Goal: Task Accomplishment & Management: Complete application form

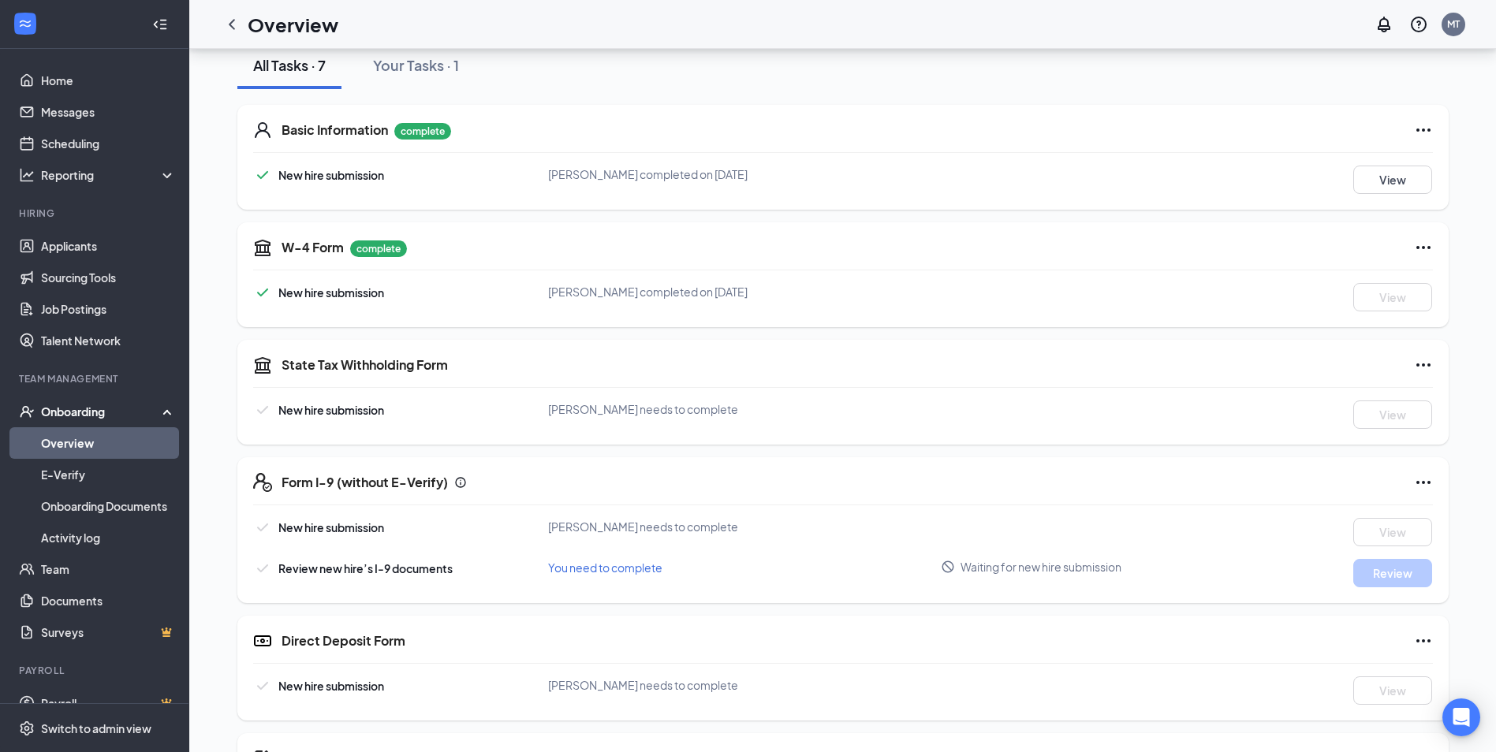
scroll to position [294, 0]
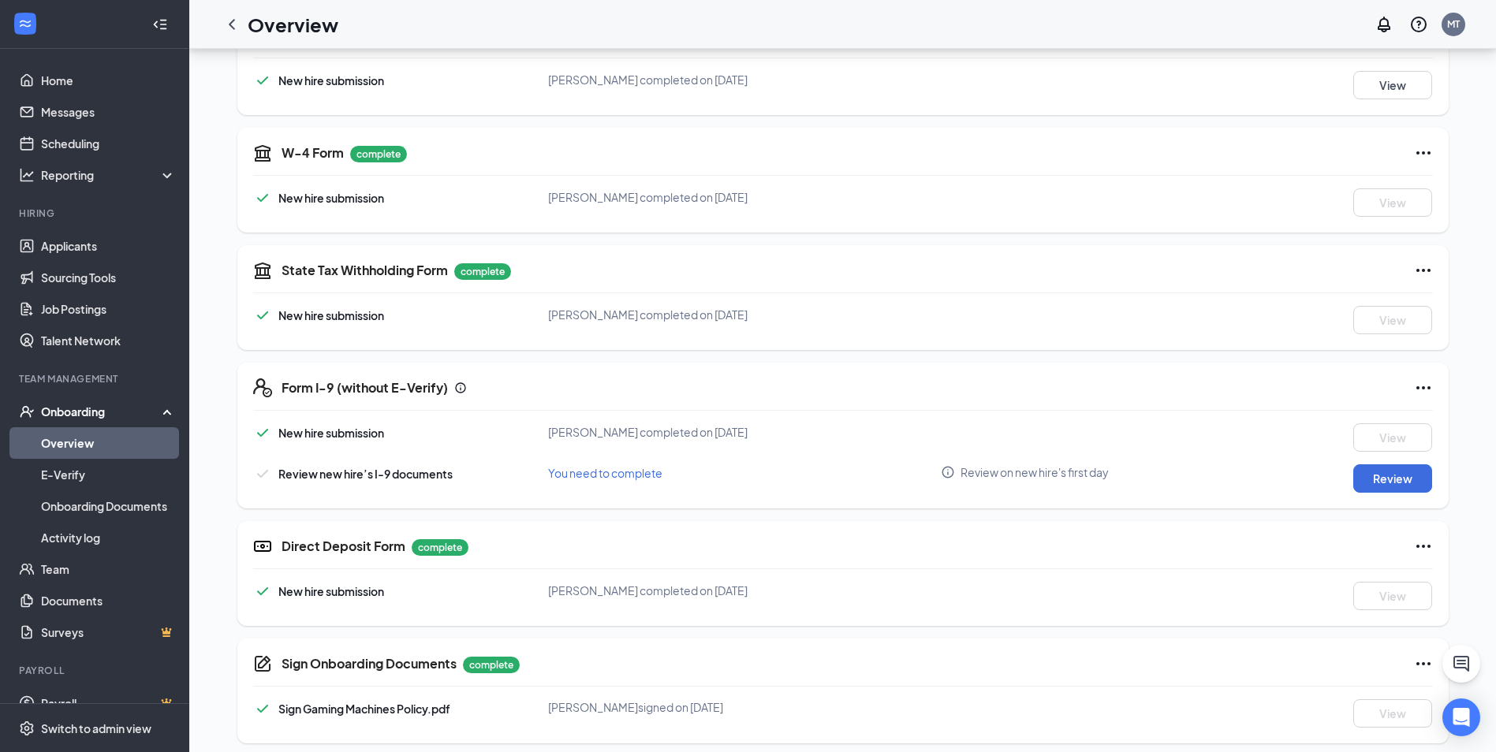
scroll to position [294, 0]
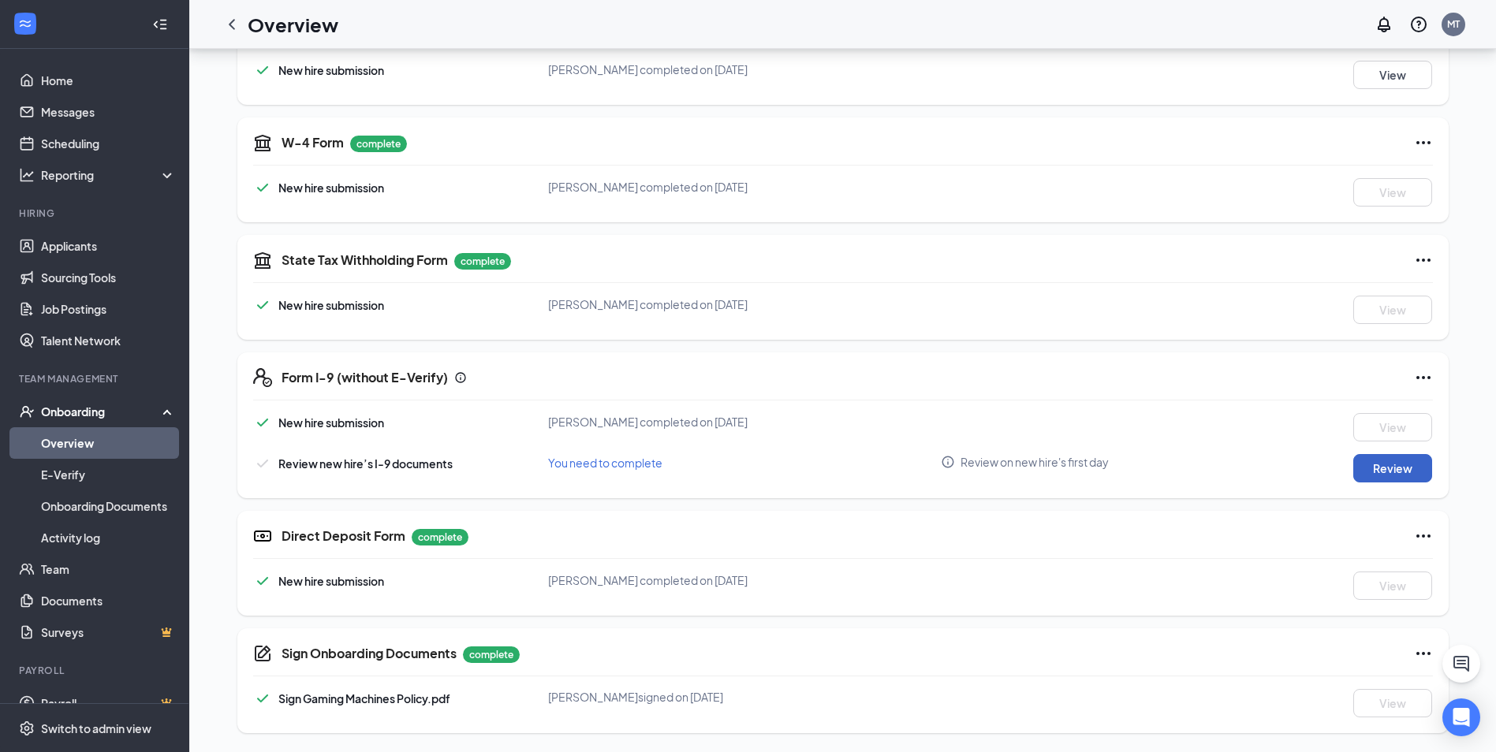
click at [1379, 474] on button "Review" at bounding box center [1392, 468] width 79 height 28
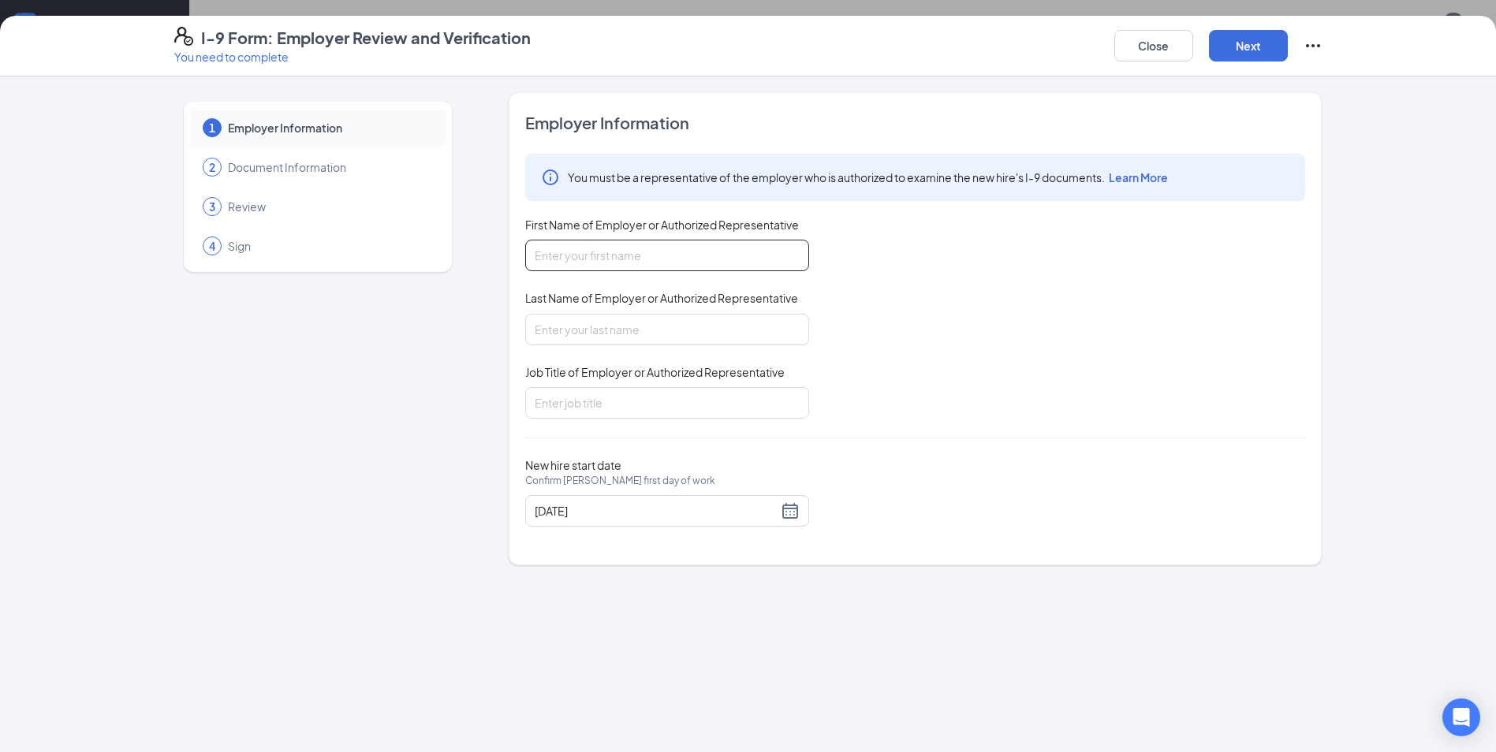
drag, startPoint x: 646, startPoint y: 251, endPoint x: 694, endPoint y: 256, distance: 48.4
click at [646, 250] on input "First Name of Employer or Authorized Representative" at bounding box center [667, 256] width 284 height 32
type input "Mason"
click at [640, 338] on input "Last Name of Employer or Authorized Representative" at bounding box center [667, 330] width 284 height 32
type input "Trams"
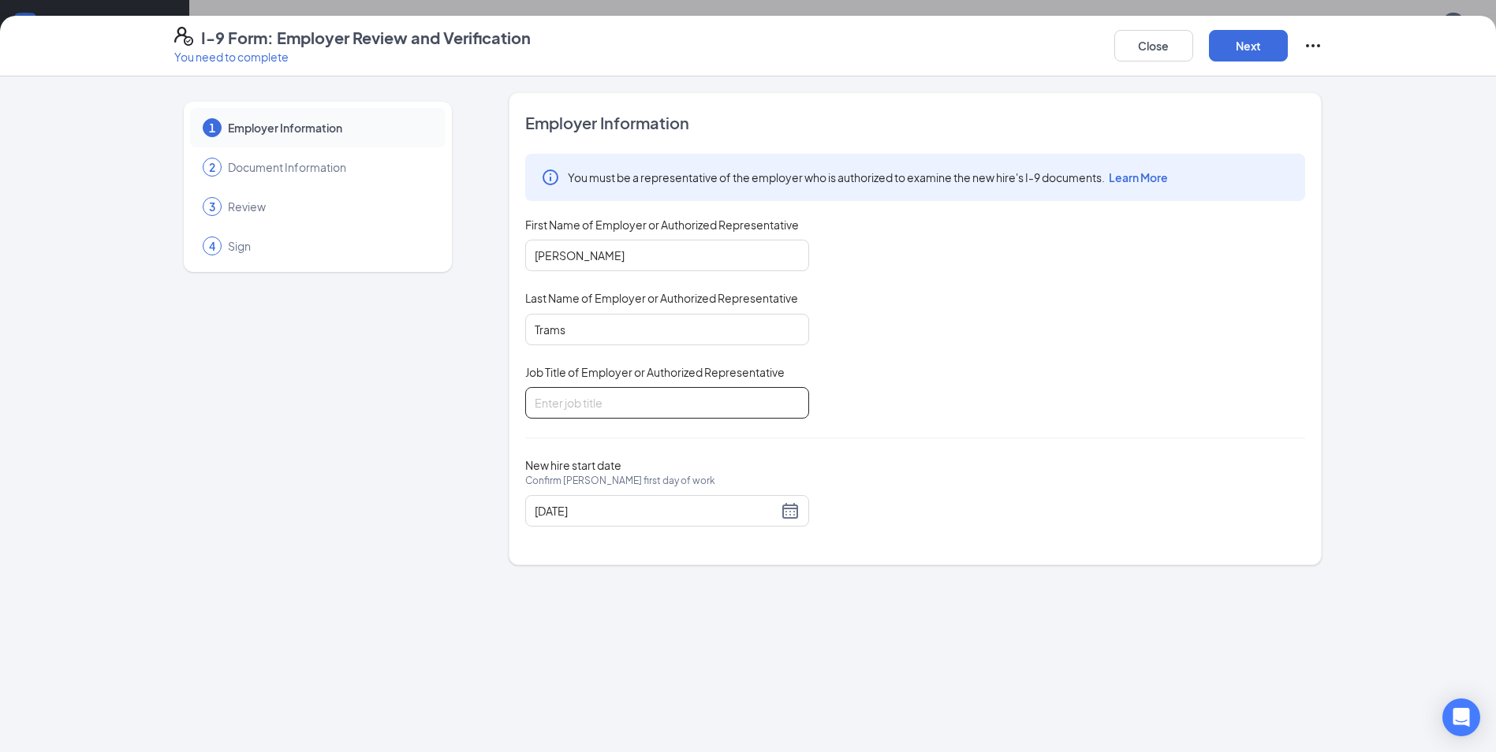
click at [651, 395] on input "Job Title of Employer or Authorized Representative" at bounding box center [667, 403] width 284 height 32
type input "Manager"
click at [1225, 56] on button "Next" at bounding box center [1248, 46] width 79 height 32
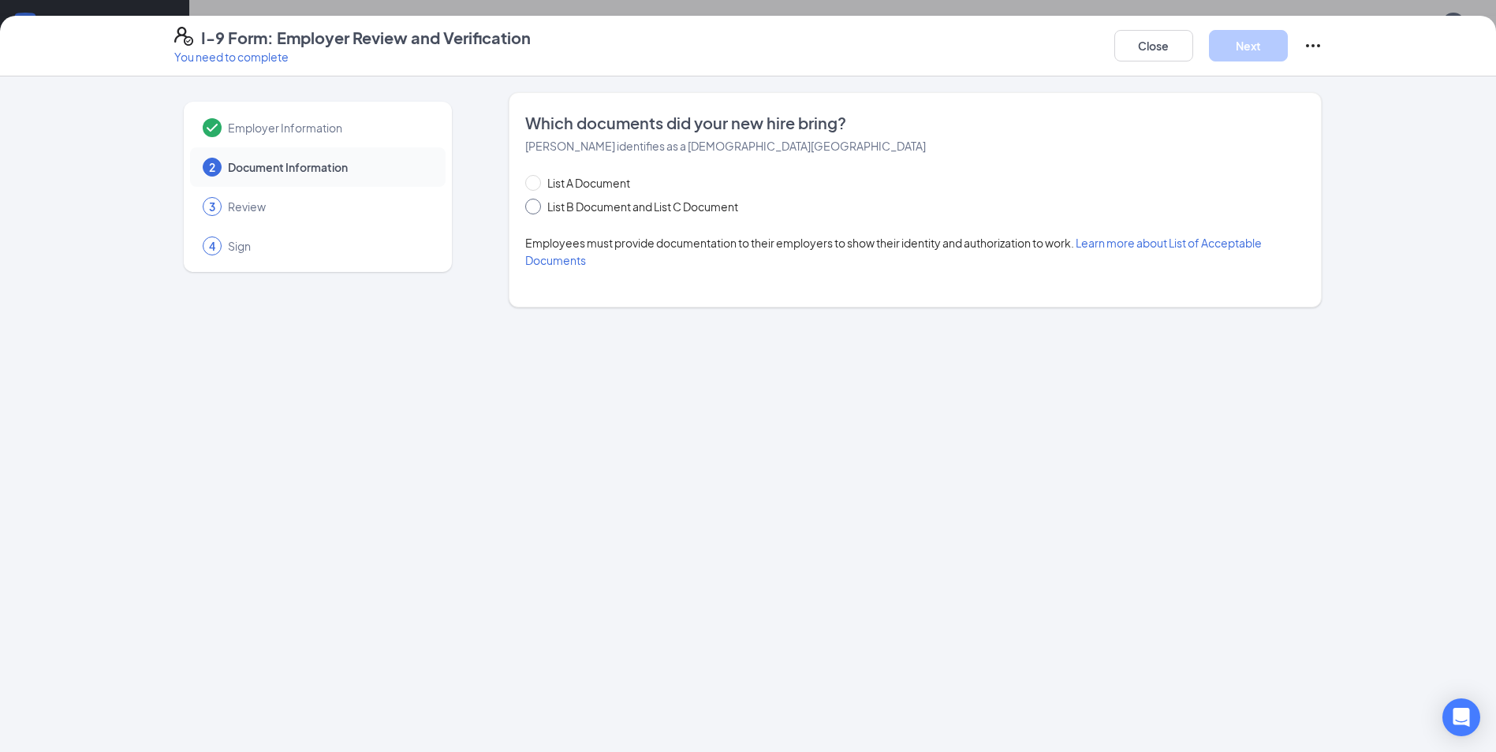
click at [537, 204] on span at bounding box center [533, 207] width 16 height 16
click at [536, 204] on input "List B Document and List C Document" at bounding box center [530, 204] width 11 height 11
radio input "true"
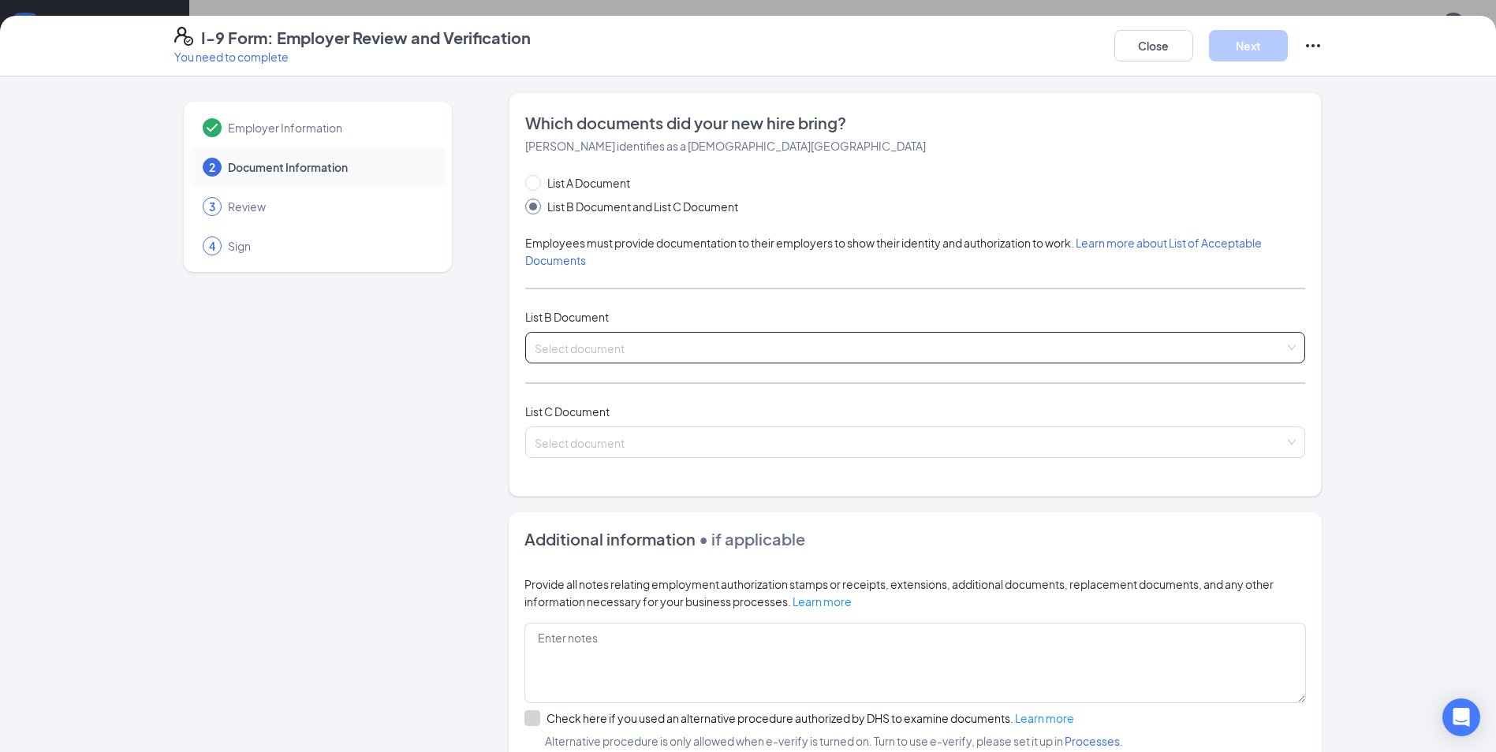
click at [716, 345] on input "search" at bounding box center [910, 345] width 750 height 24
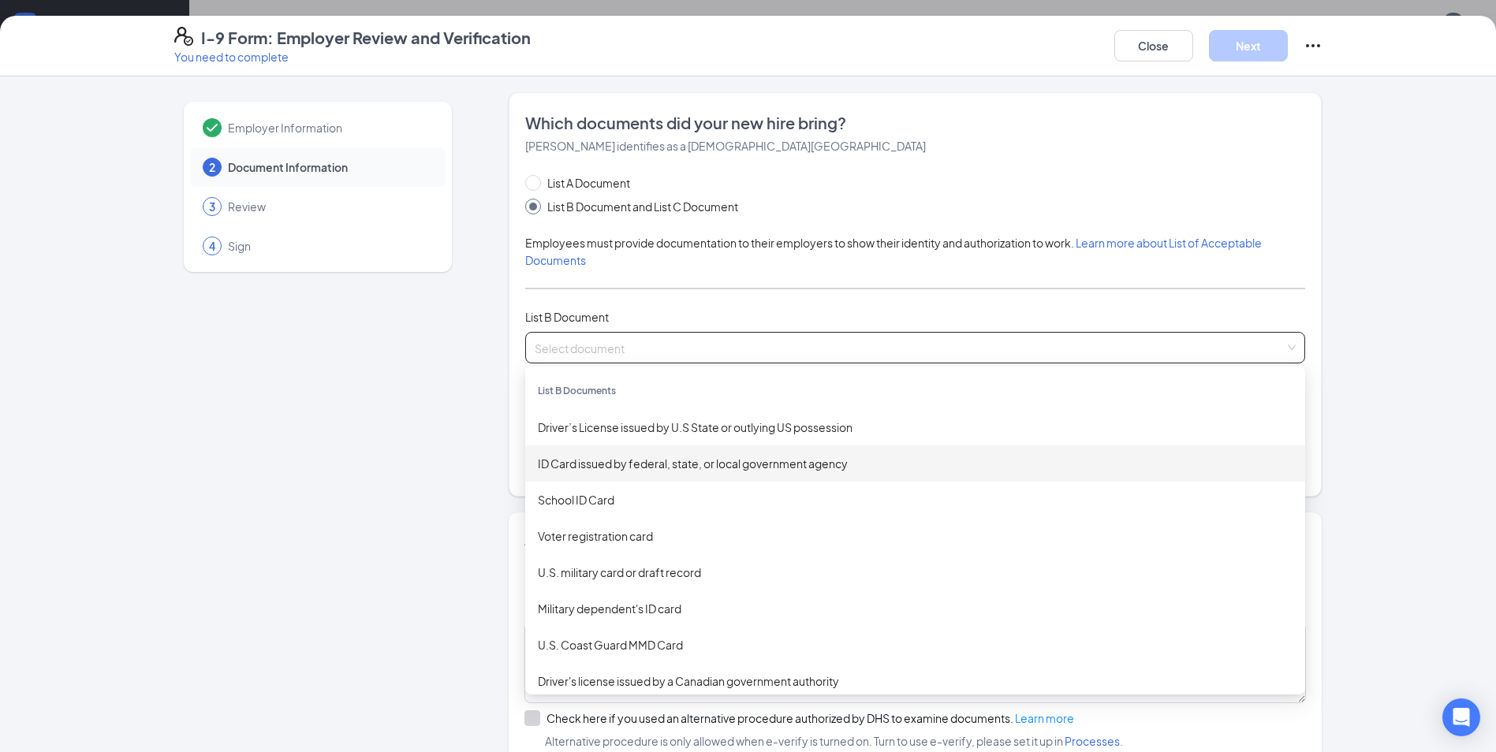
click at [872, 469] on div "ID Card issued by federal, state, or local government agency" at bounding box center [915, 463] width 755 height 17
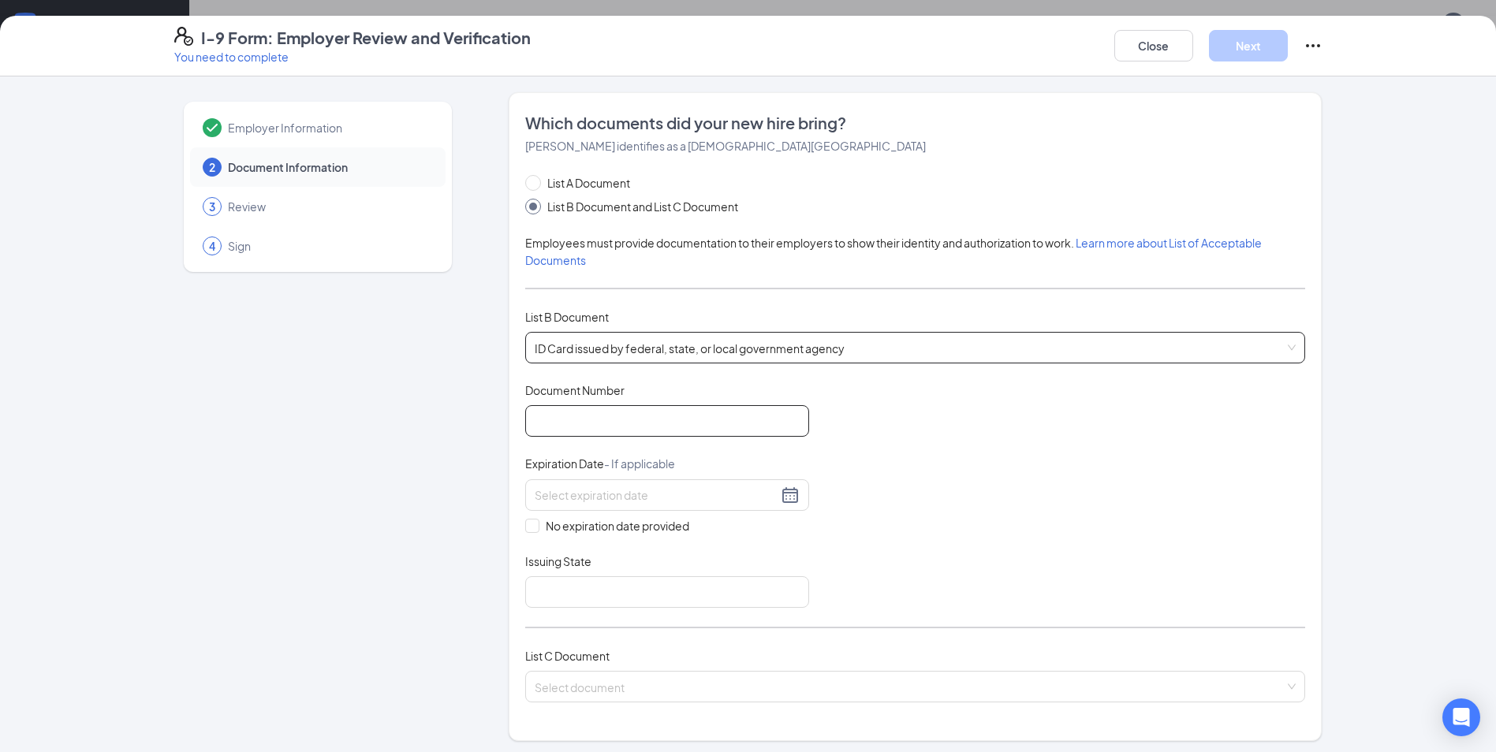
click at [646, 424] on input "Document Number" at bounding box center [667, 421] width 284 height 32
type input "070G676480"
click at [590, 491] on input at bounding box center [656, 495] width 243 height 17
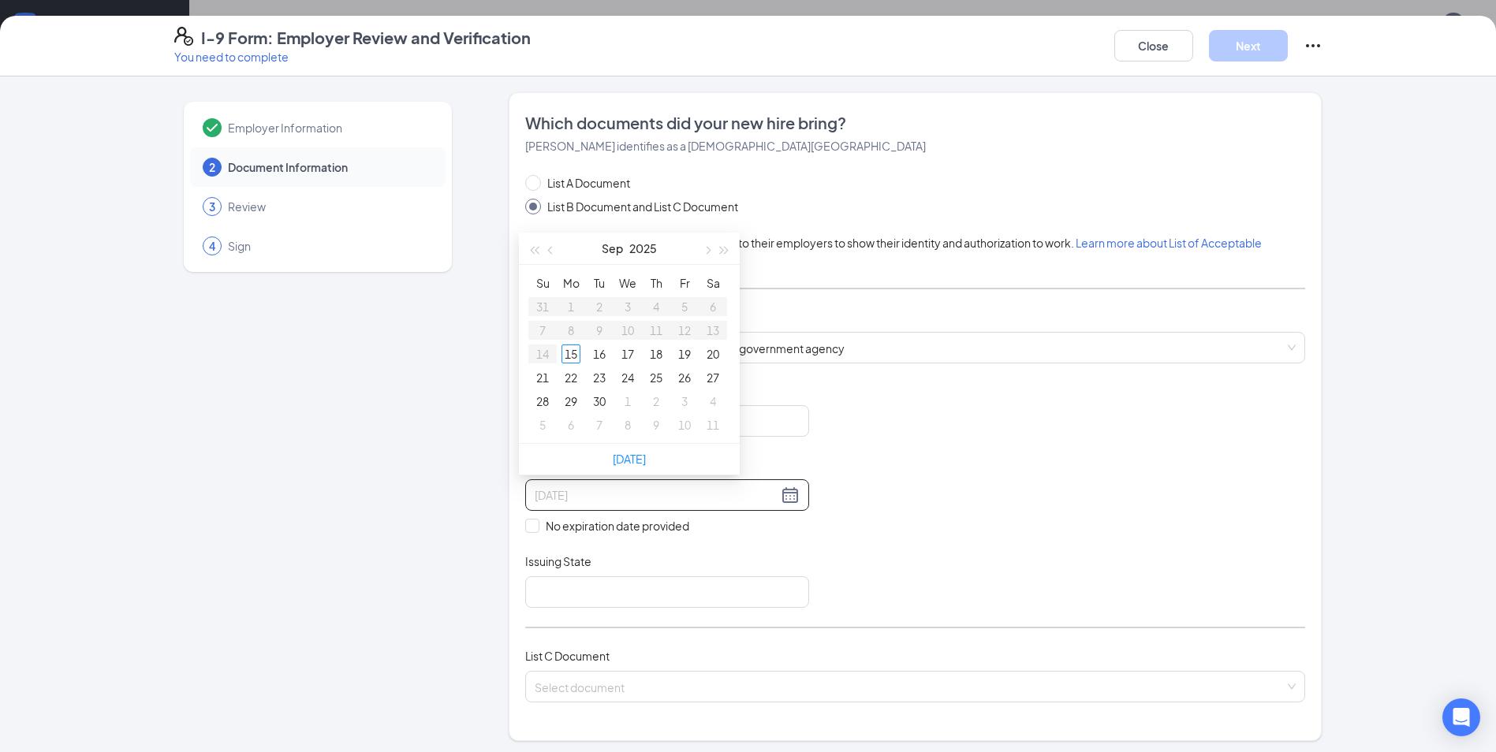
type input "09/16/2025"
click at [544, 249] on button "button" at bounding box center [551, 249] width 17 height 32
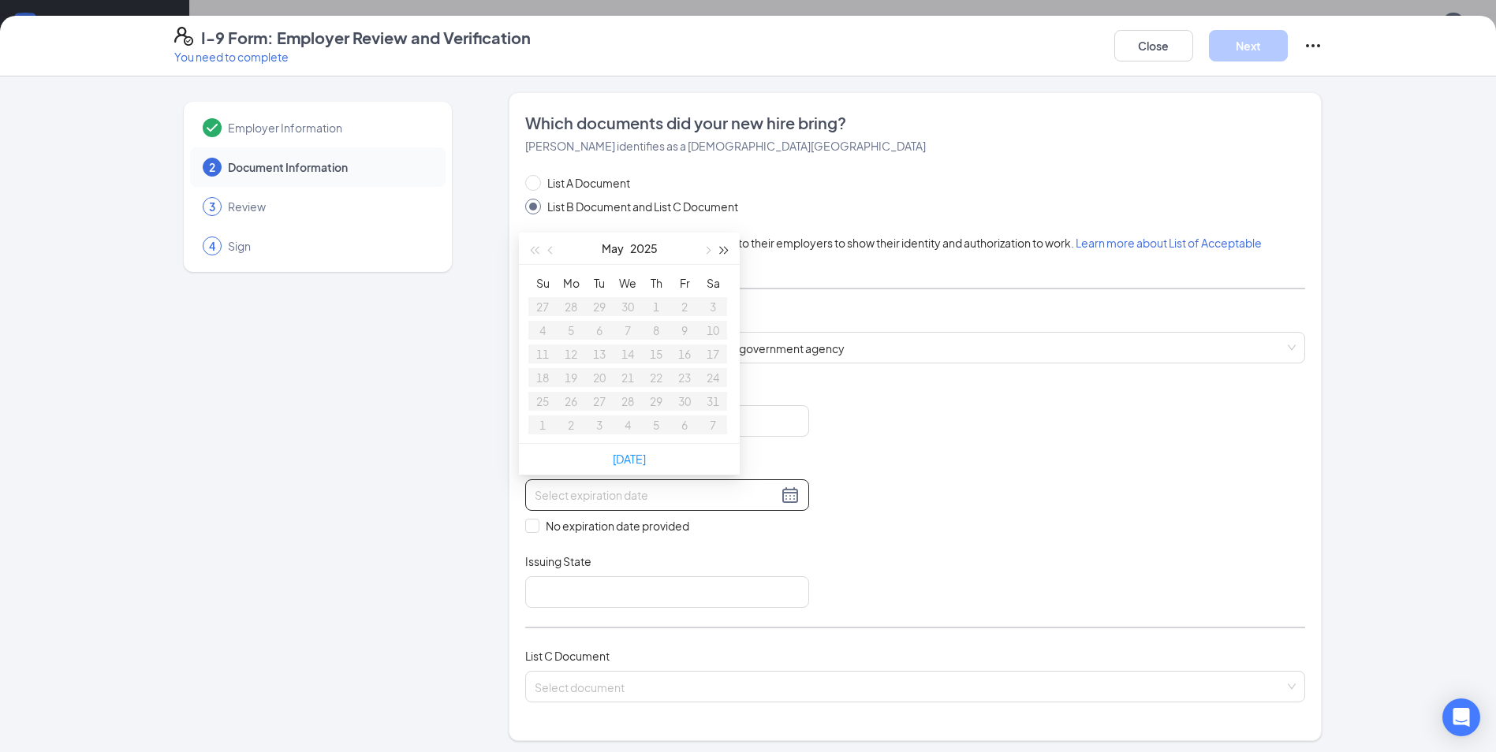
click at [721, 252] on span "button" at bounding box center [725, 251] width 8 height 8
type input "05/12/2026"
click at [600, 352] on div "12" at bounding box center [599, 354] width 19 height 19
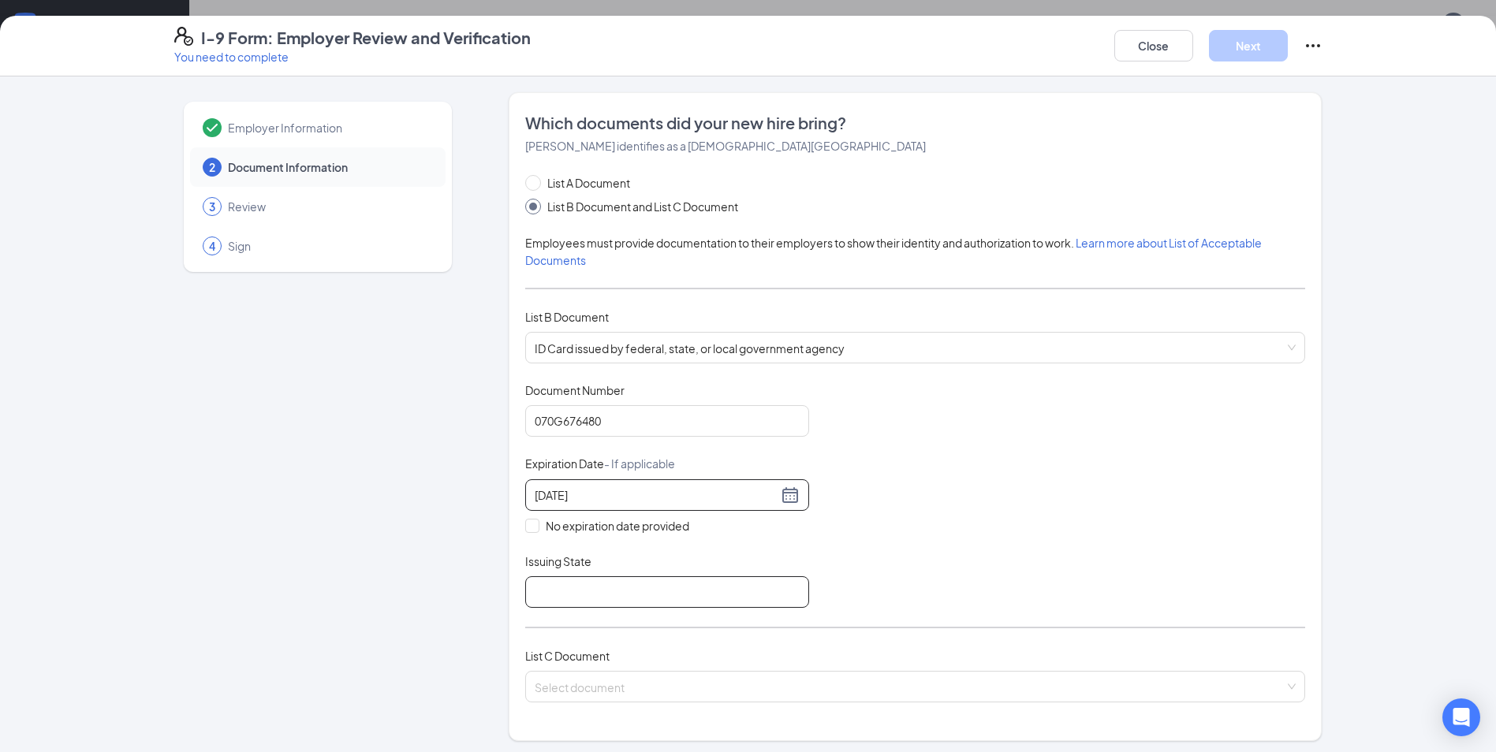
click at [636, 580] on input "Issuing State" at bounding box center [667, 593] width 284 height 32
type input "DMV"
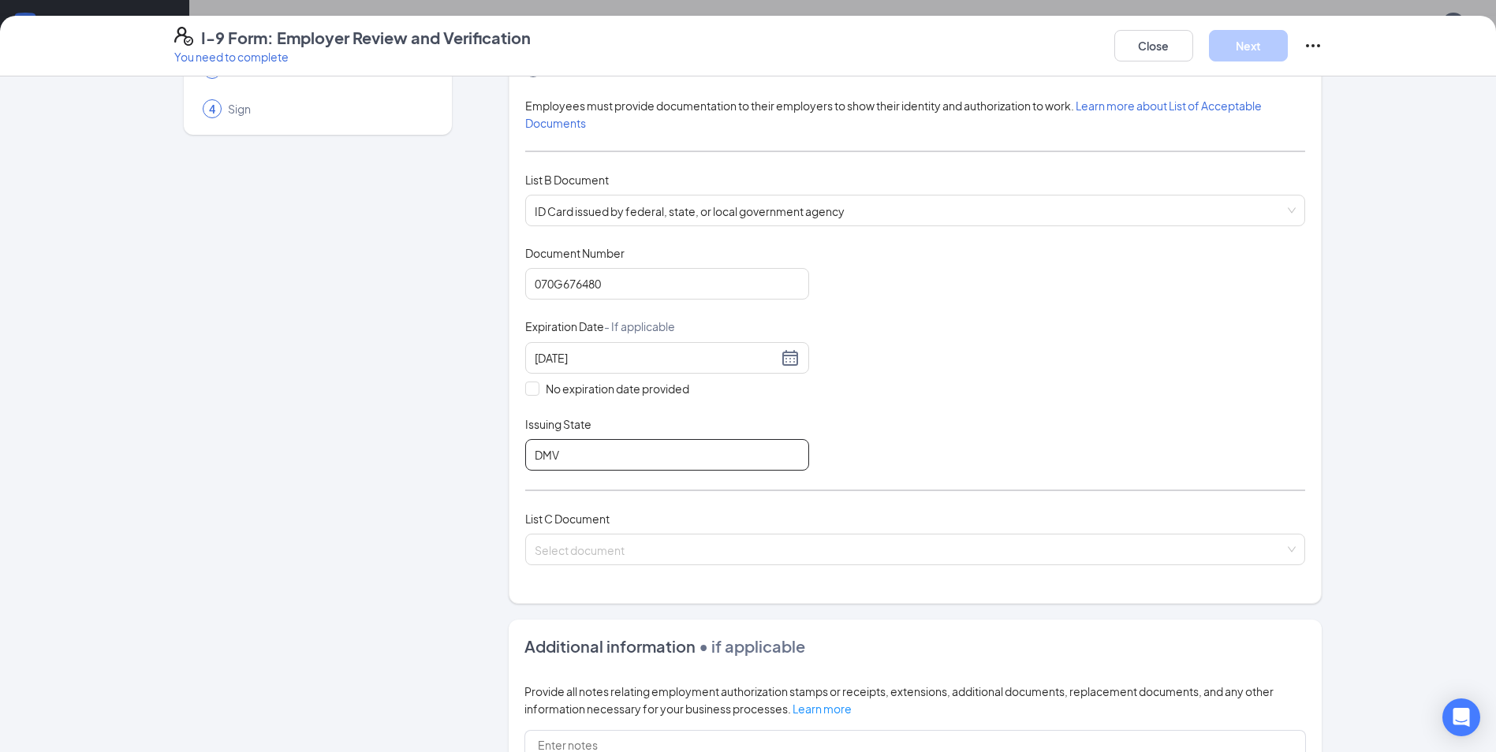
scroll to position [158, 0]
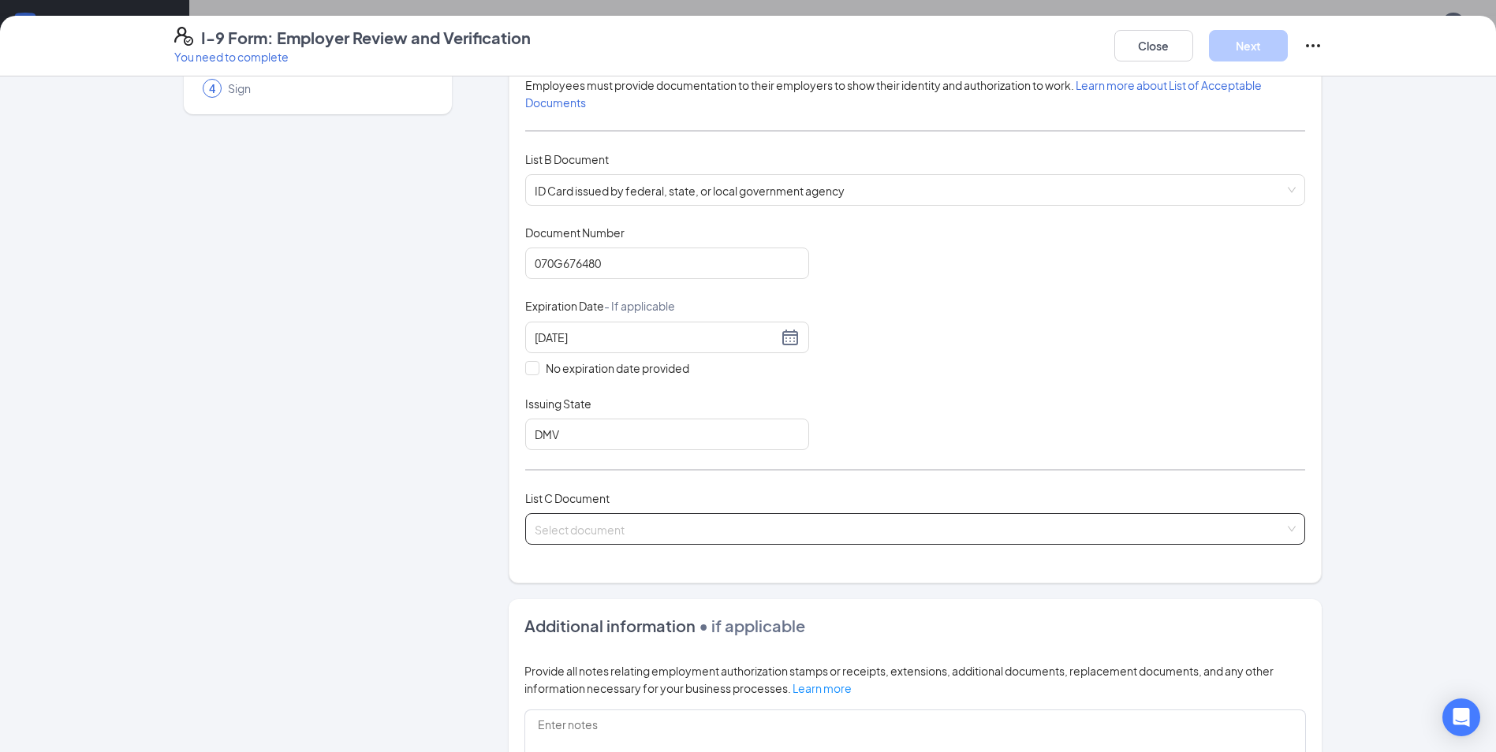
click at [657, 532] on input "search" at bounding box center [910, 526] width 750 height 24
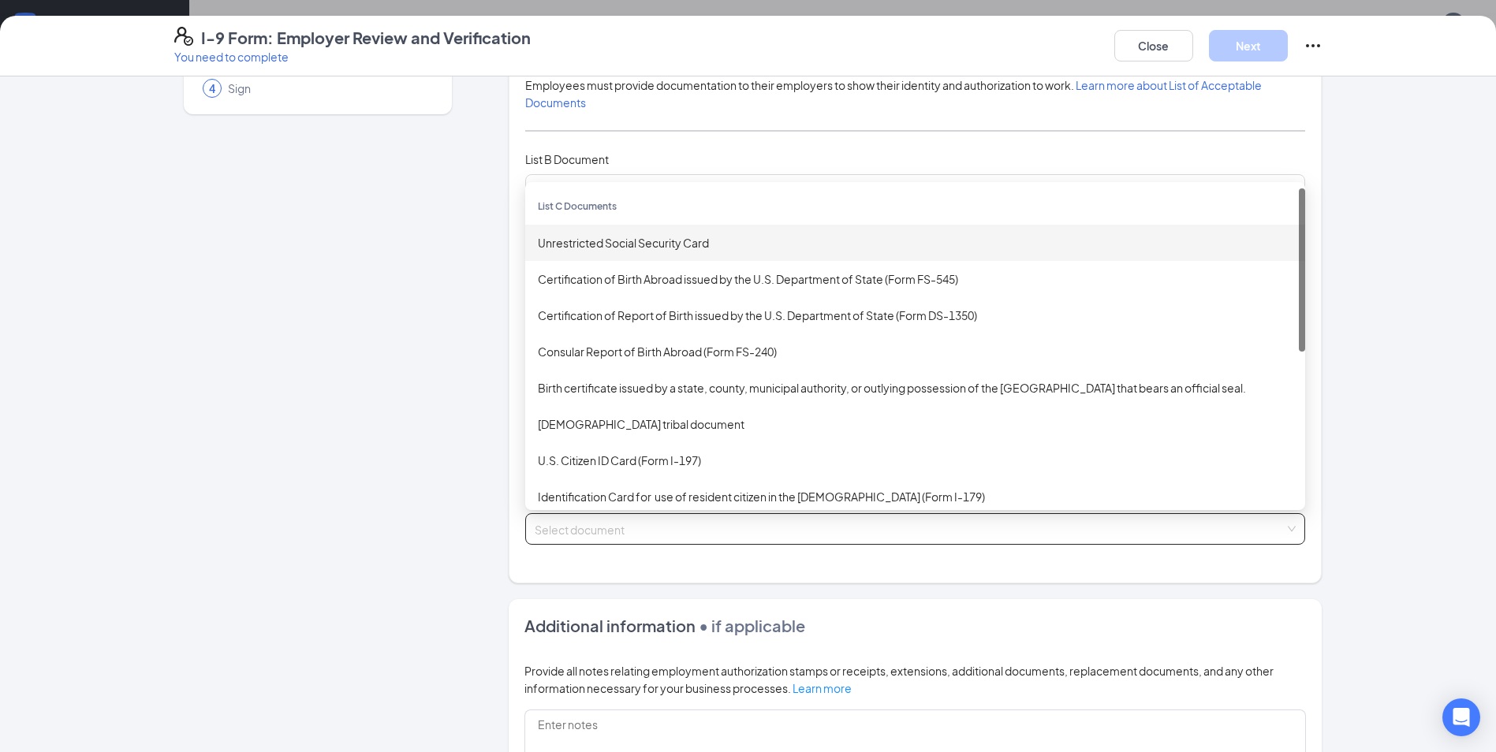
click at [643, 237] on div "Unrestricted Social Security Card" at bounding box center [915, 242] width 755 height 17
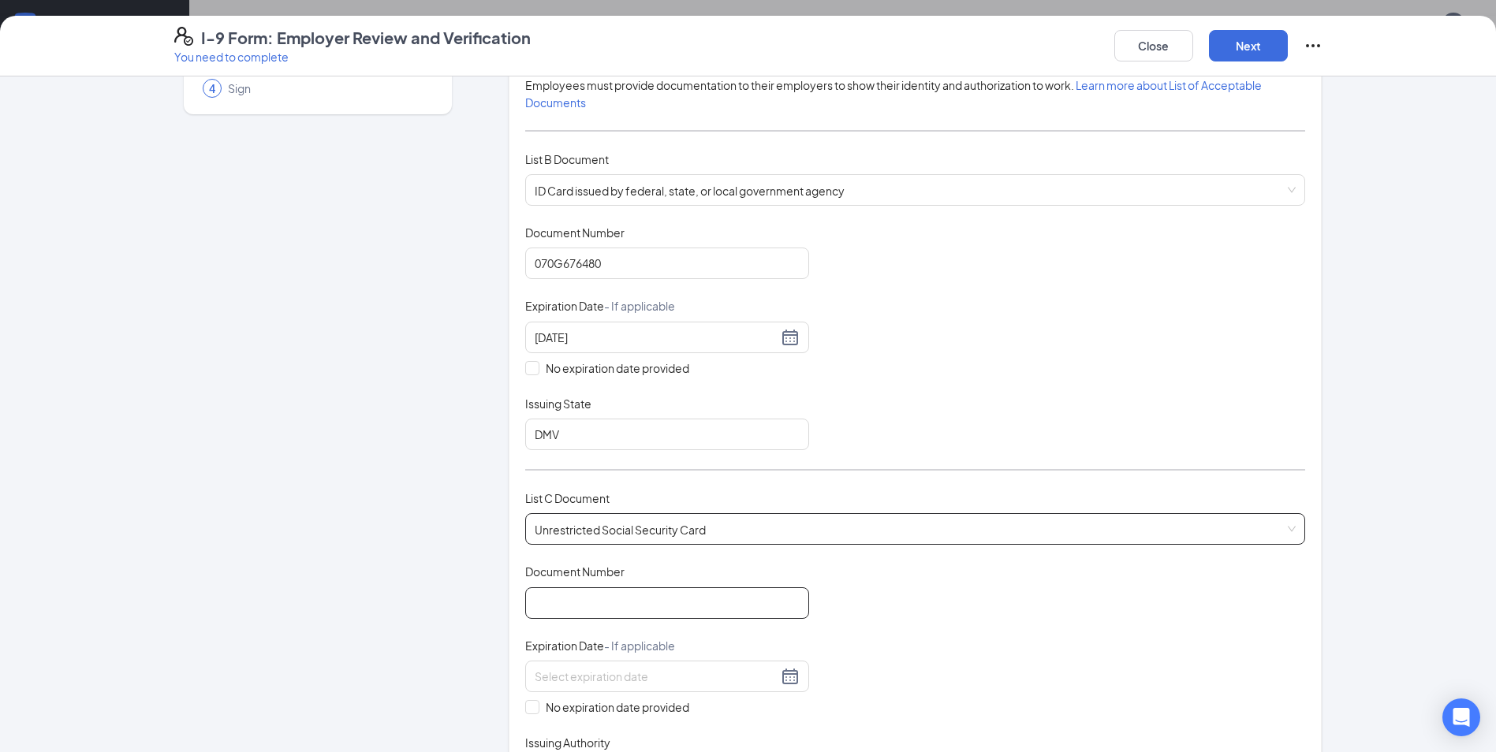
click at [629, 597] on input "Document Number" at bounding box center [667, 604] width 284 height 32
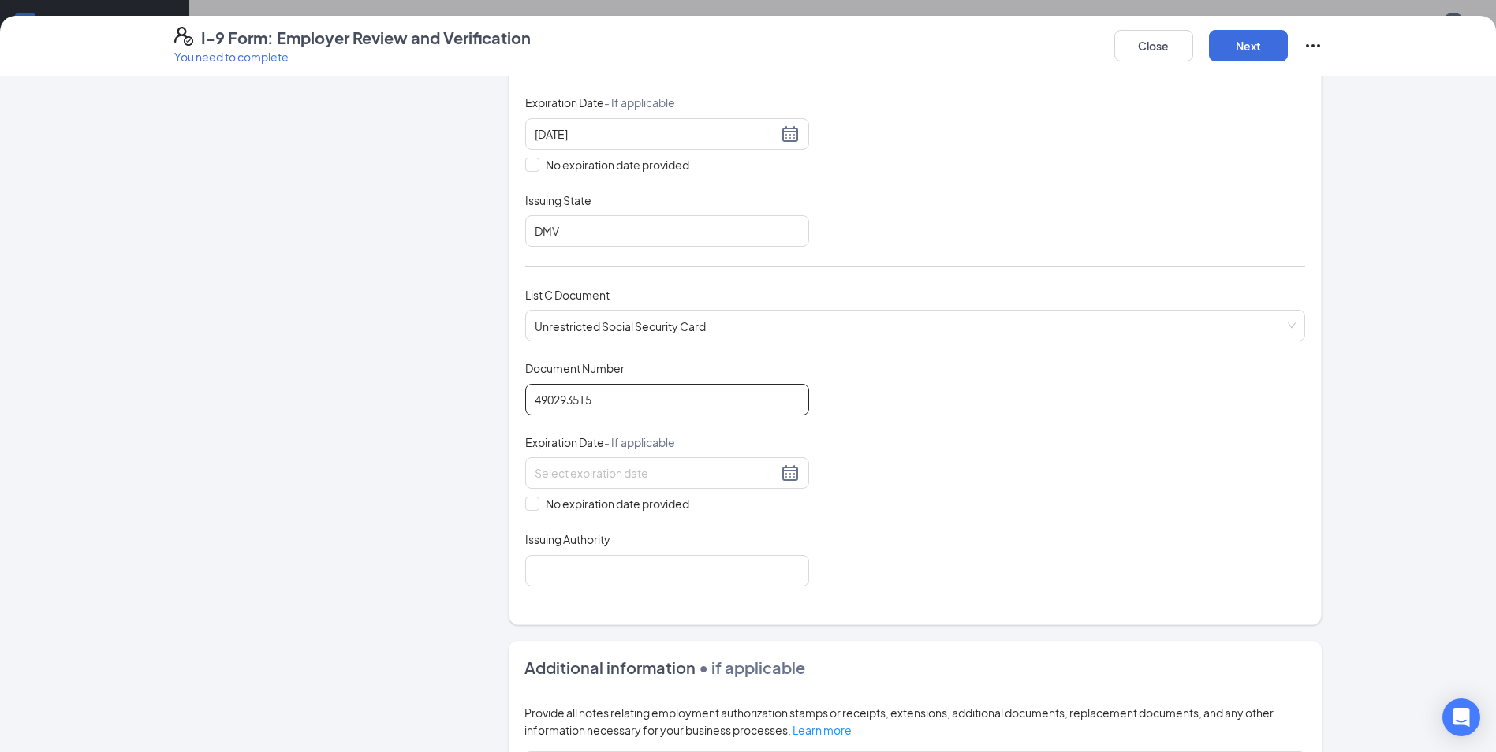
scroll to position [394, 0]
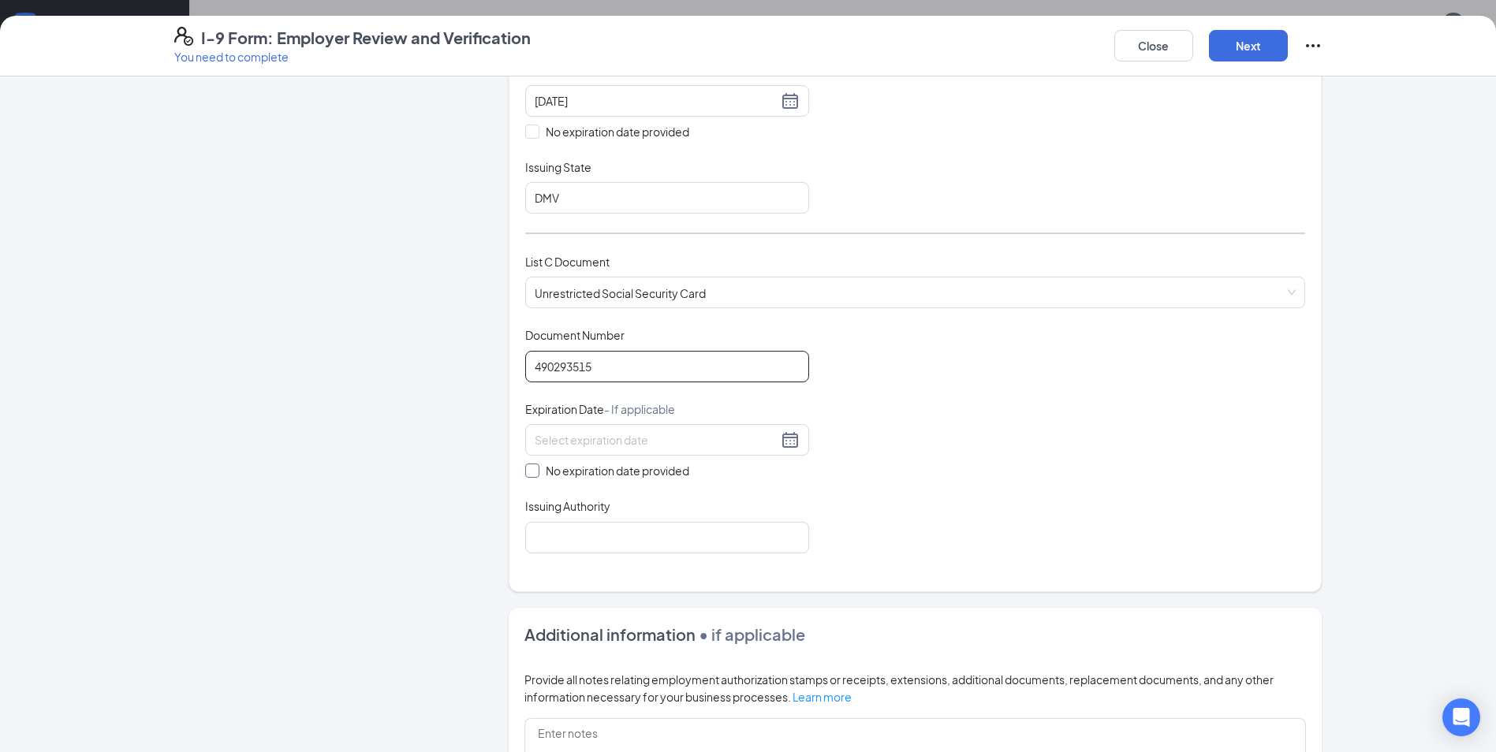
type input "490293515"
click at [525, 469] on input "No expiration date provided" at bounding box center [530, 469] width 11 height 11
checkbox input "true"
click at [565, 535] on input "Issuing Authority" at bounding box center [667, 540] width 284 height 32
type input "Social Security"
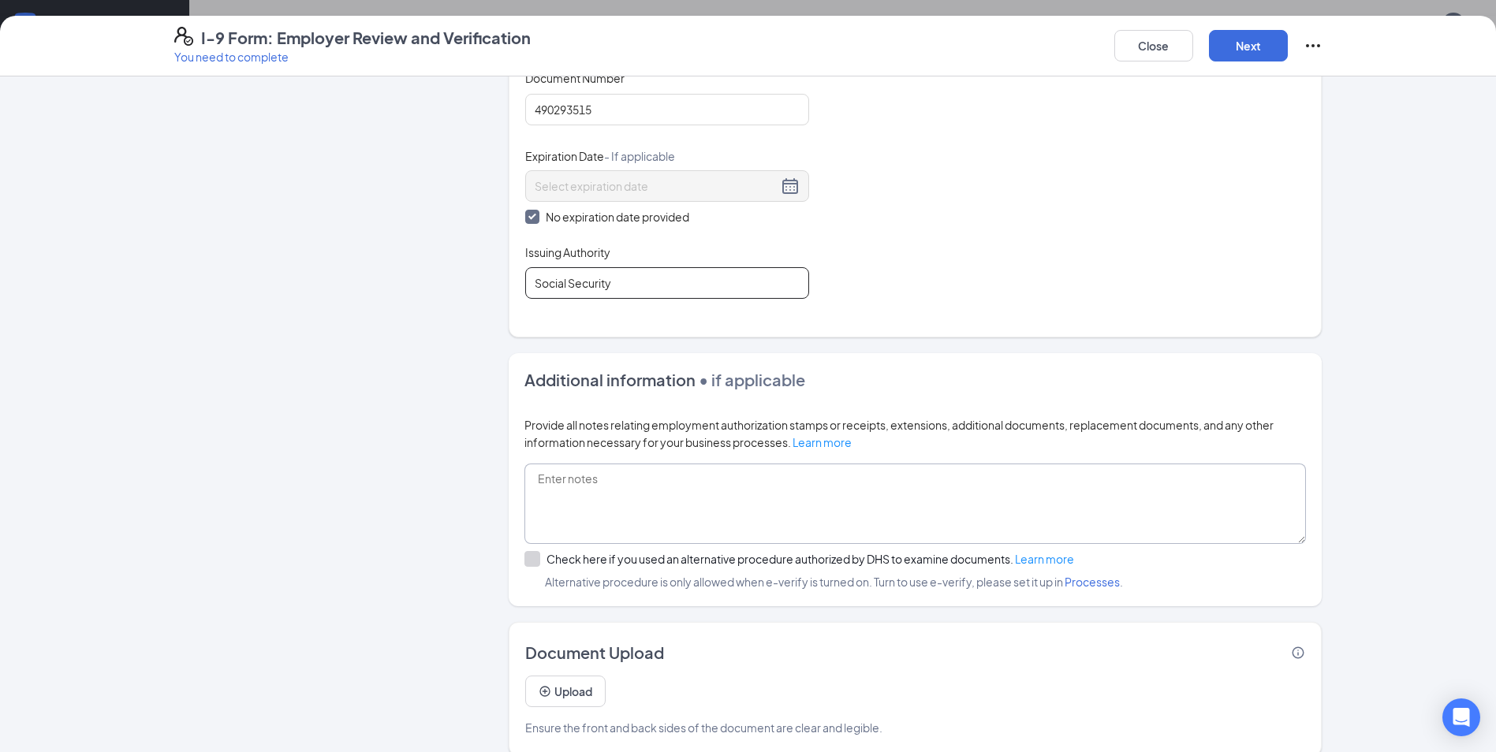
scroll to position [671, 0]
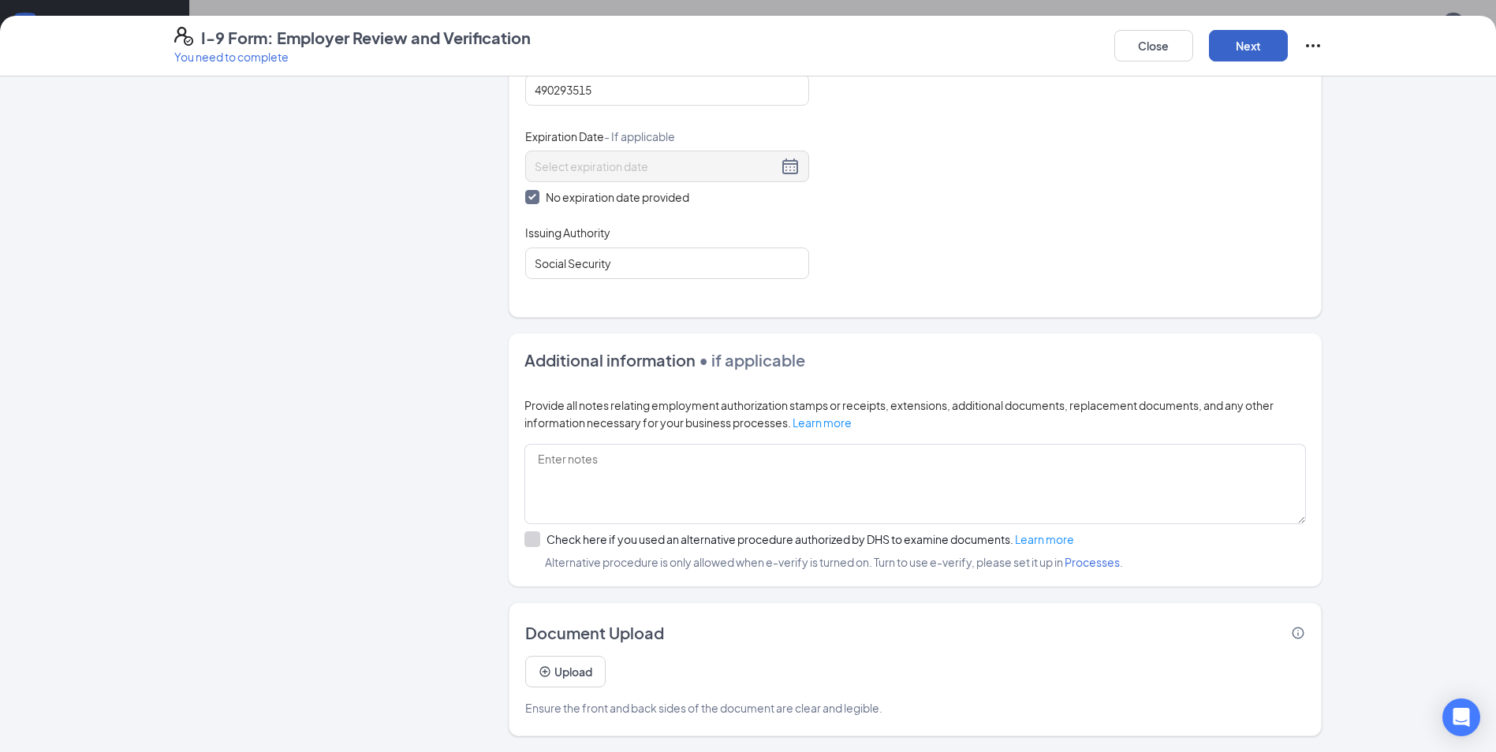
click at [1248, 47] on button "Next" at bounding box center [1248, 46] width 79 height 32
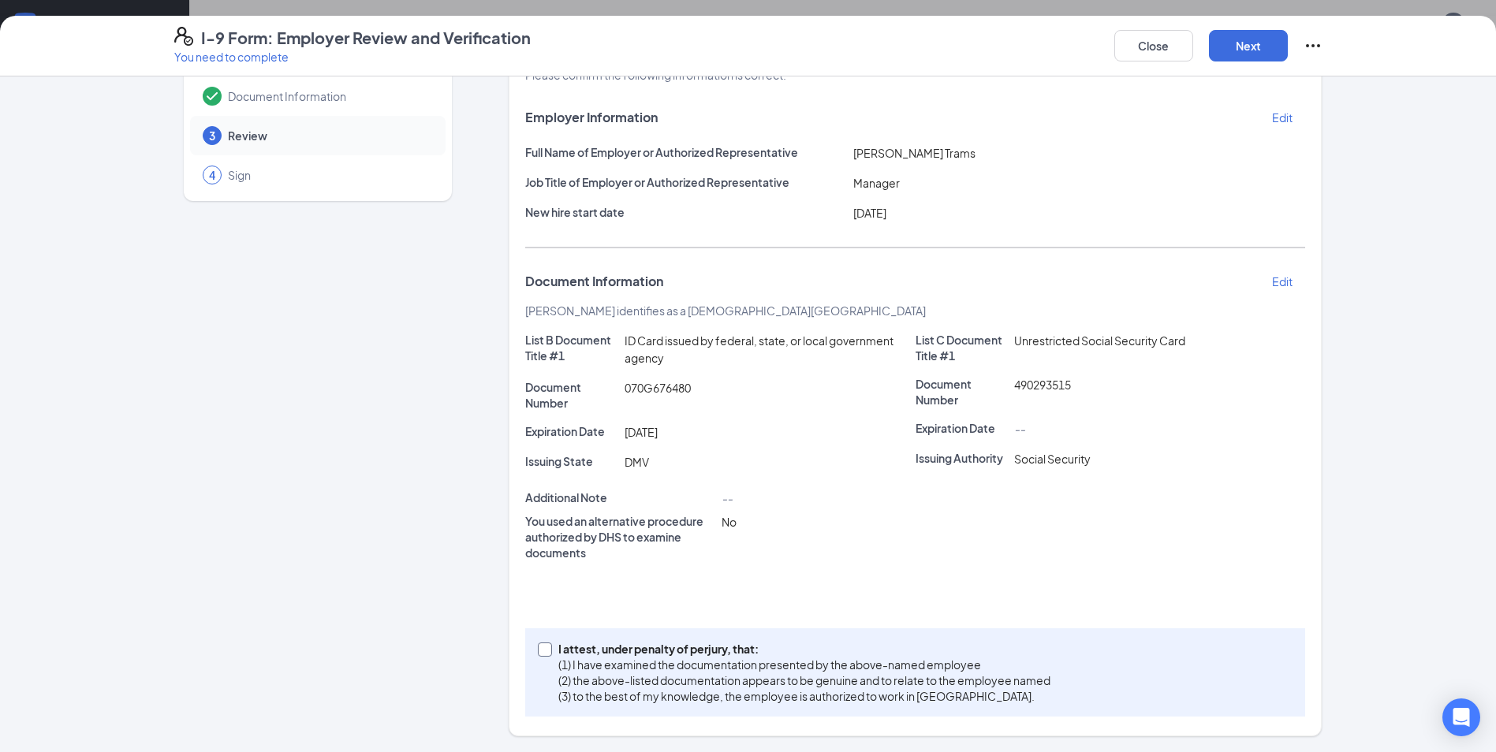
click at [543, 651] on span at bounding box center [545, 650] width 14 height 14
click at [543, 651] on input "I attest, under penalty of perjury, that: (1) I have examined the documentation…" at bounding box center [543, 648] width 11 height 11
checkbox input "true"
click at [1263, 38] on button "Next" at bounding box center [1248, 46] width 79 height 32
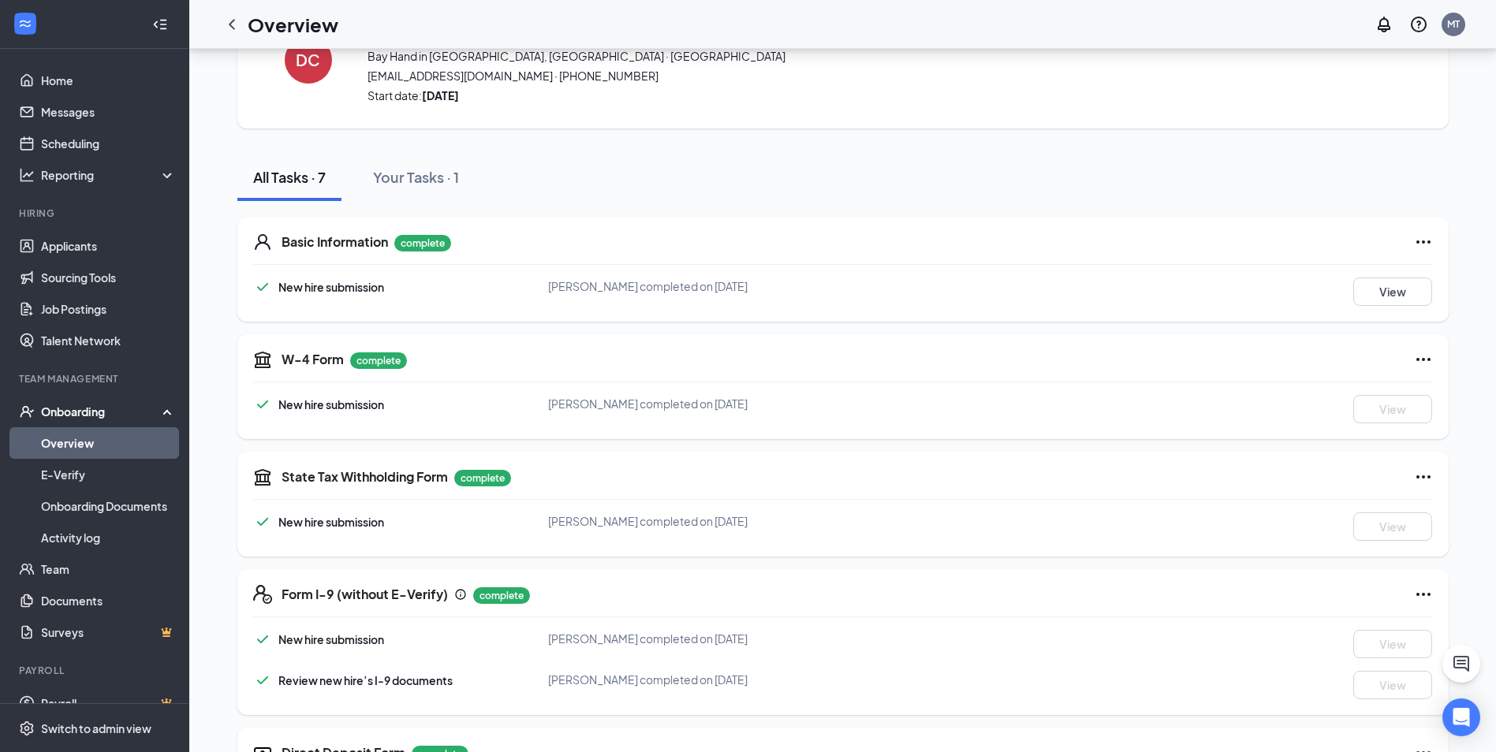
scroll to position [0, 0]
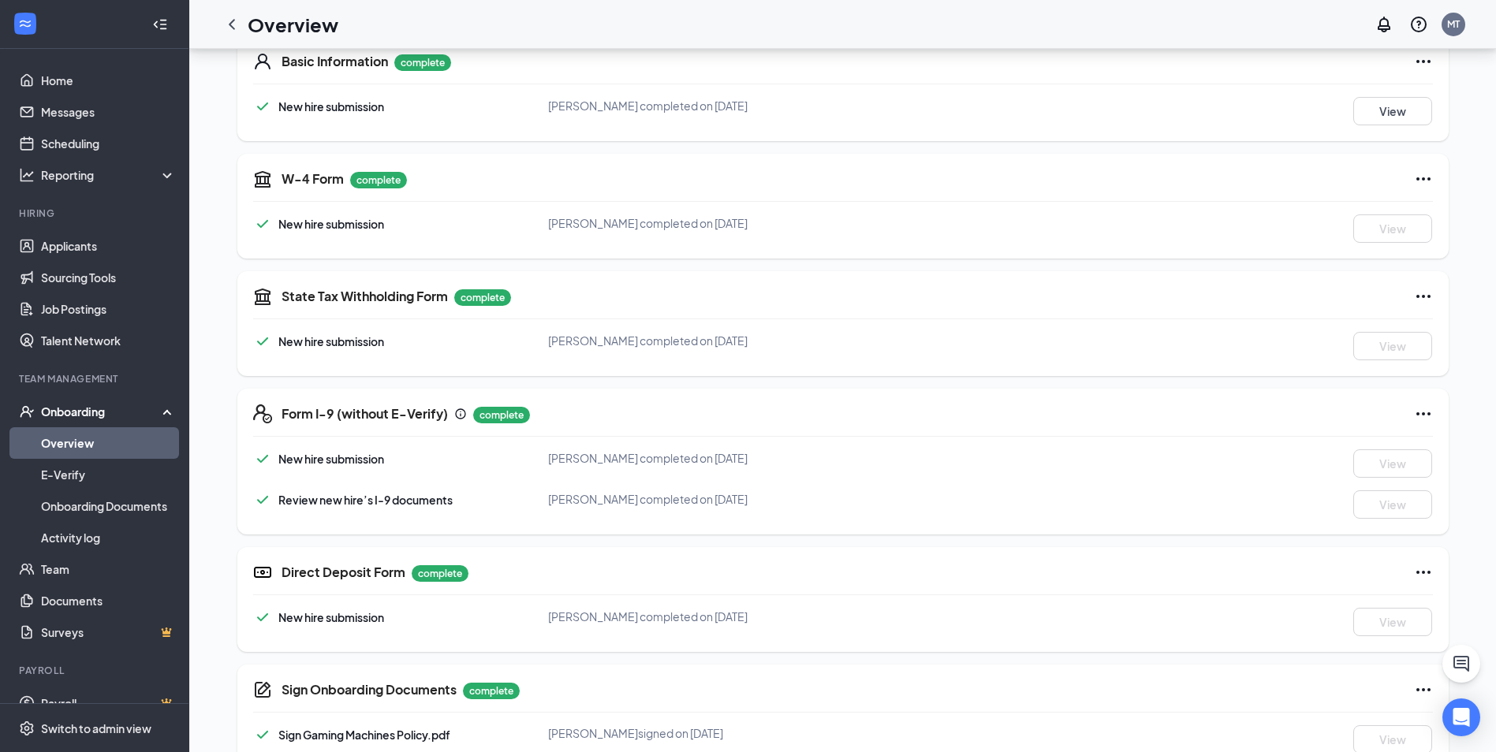
scroll to position [294, 0]
